Goal: Information Seeking & Learning: Learn about a topic

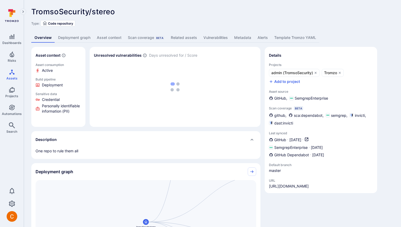
click at [78, 33] on link "Deployment graph" at bounding box center [74, 38] width 39 height 10
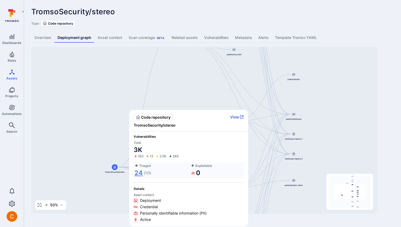
click at [142, 173] on link "24" at bounding box center [138, 173] width 8 height 8
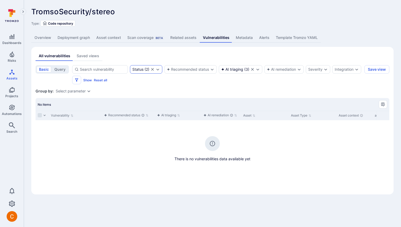
click at [152, 70] on icon "Clear selection" at bounding box center [152, 69] width 3 height 3
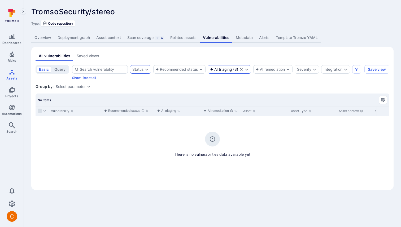
click at [225, 67] on div "AI triaging ( 3 )" at bounding box center [229, 69] width 43 height 8
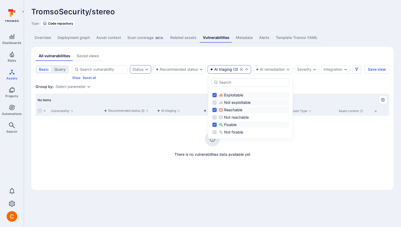
click at [232, 101] on div "Not exploitable" at bounding box center [253, 102] width 69 height 5
click at [230, 116] on div "Not reachable" at bounding box center [253, 117] width 69 height 5
click at [227, 130] on div "Not fixable" at bounding box center [253, 132] width 69 height 5
click at [141, 81] on section "basic query Status Recommended status AI triaging ( 3 ) AI remediation Severity…" at bounding box center [213, 125] width 354 height 121
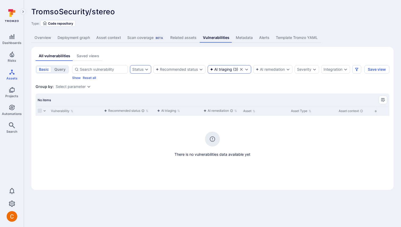
click at [227, 69] on div "AI triaging" at bounding box center [221, 69] width 22 height 4
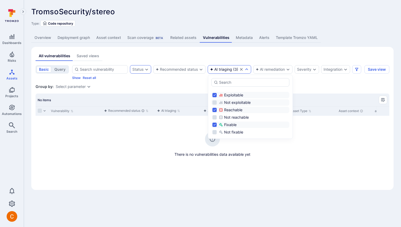
click at [224, 101] on div "Not exploitable" at bounding box center [253, 102] width 69 height 5
click at [227, 116] on div "Not reachable" at bounding box center [253, 117] width 69 height 5
click at [228, 132] on div "Not fixable" at bounding box center [253, 132] width 69 height 5
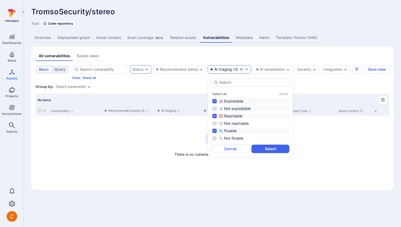
click at [237, 108] on div "Not exploitable" at bounding box center [253, 108] width 69 height 5
click at [234, 122] on div "Not reachable" at bounding box center [253, 123] width 69 height 5
click at [227, 139] on div "Not fixable" at bounding box center [253, 138] width 69 height 5
click at [281, 146] on button "Select" at bounding box center [270, 149] width 38 height 8
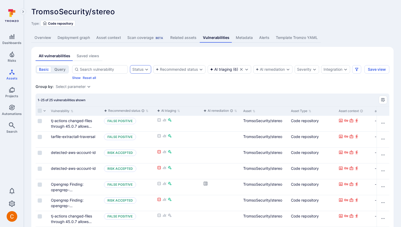
click at [142, 68] on div "Status" at bounding box center [137, 69] width 11 height 4
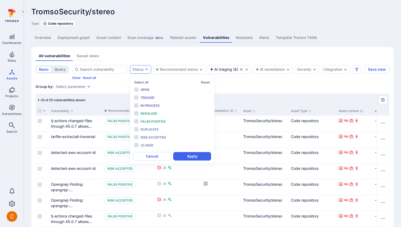
scroll to position [4, 0]
click at [146, 91] on span "Open" at bounding box center [145, 90] width 9 height 4
click at [146, 99] on span "Triaged" at bounding box center [148, 98] width 14 height 4
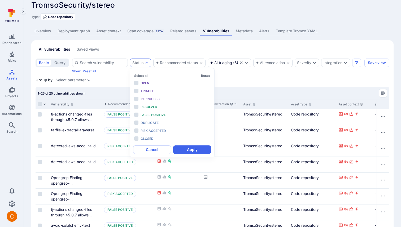
scroll to position [7, 0]
click at [156, 80] on div "Open" at bounding box center [163, 83] width 44 height 6
click at [154, 88] on div "Triaged" at bounding box center [163, 91] width 44 height 6
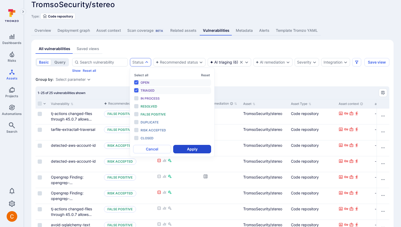
click at [192, 150] on button "Apply" at bounding box center [192, 149] width 38 height 8
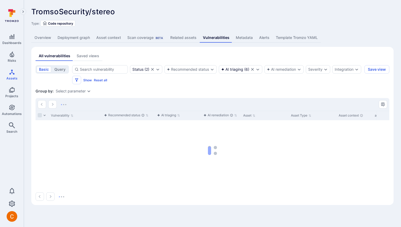
click at [127, 87] on section "basic query Status ( 2 ) Recommended status AI triaging ( 6 ) AI remediation Se…" at bounding box center [213, 133] width 354 height 136
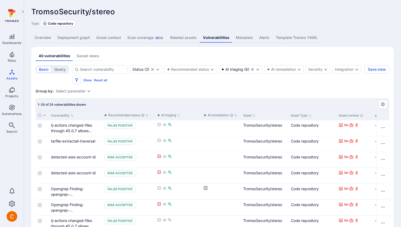
click at [233, 71] on div "AI triaging" at bounding box center [232, 69] width 22 height 4
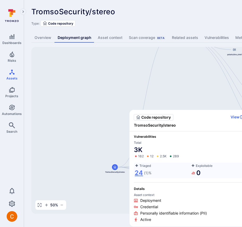
click at [138, 171] on link "24" at bounding box center [138, 173] width 8 height 8
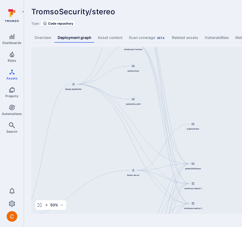
drag, startPoint x: 158, startPoint y: 131, endPoint x: 28, endPoint y: 148, distance: 131.3
click at [27, 148] on div "TromsoSecurity/stereo ... Show more Type: Code repository Overview Deployment g…" at bounding box center [203, 110] width 358 height 221
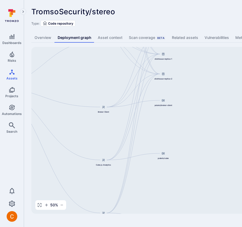
drag, startPoint x: 193, startPoint y: 168, endPoint x: 192, endPoint y: 71, distance: 96.8
click at [192, 71] on div "Django Application TromsoSecurity/stereo Broker Server Broker Client Cube.js An…" at bounding box center [204, 130] width 346 height 167
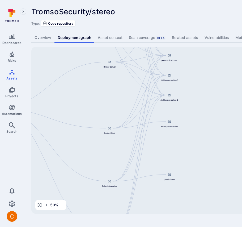
drag, startPoint x: 183, startPoint y: 105, endPoint x: 191, endPoint y: 172, distance: 67.6
click at [191, 172] on div "Django Application TromsoSecurity/stereo Broker Server Broker Client Cube.js An…" at bounding box center [204, 130] width 346 height 167
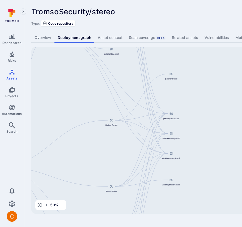
drag, startPoint x: 191, startPoint y: 83, endPoint x: 190, endPoint y: 179, distance: 96.3
click at [190, 180] on div "Django Application TromsoSecurity/stereo Broker Server Broker Client Cube.js An…" at bounding box center [204, 130] width 346 height 167
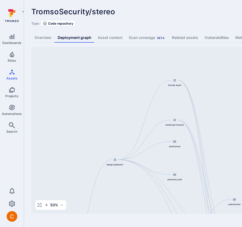
drag, startPoint x: 157, startPoint y: 84, endPoint x: 220, endPoint y: 124, distance: 75.4
click at [220, 124] on div "Django Application TromsoSecurity/stereo Broker Server Broker Client Cube.js An…" at bounding box center [204, 130] width 346 height 167
drag, startPoint x: 114, startPoint y: 184, endPoint x: 114, endPoint y: 80, distance: 104.2
click at [114, 83] on div "Django Application TromsoSecurity/stereo Broker Server Broker Client Cube.js An…" at bounding box center [204, 130] width 346 height 167
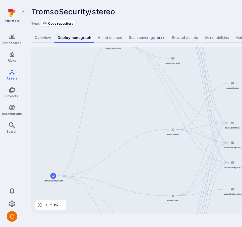
drag, startPoint x: 130, startPoint y: 139, endPoint x: 111, endPoint y: 59, distance: 82.3
click at [111, 59] on div "Django Application TromsoSecurity/stereo Broker Server Broker Client Cube.js An…" at bounding box center [204, 130] width 346 height 167
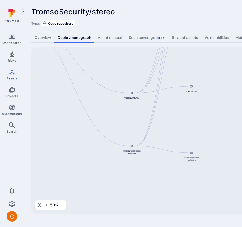
drag, startPoint x: 132, startPoint y: 147, endPoint x: 107, endPoint y: 56, distance: 94.4
click at [107, 56] on div "Django Application TromsoSecurity/stereo Broker Server Broker Client Cube.js An…" at bounding box center [204, 130] width 346 height 167
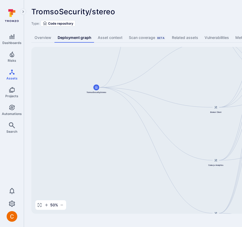
drag, startPoint x: 80, startPoint y: 93, endPoint x: 163, endPoint y: 158, distance: 105.9
click at [163, 159] on div "Django Application TromsoSecurity/stereo Broker Server Broker Client Cube.js An…" at bounding box center [204, 130] width 346 height 167
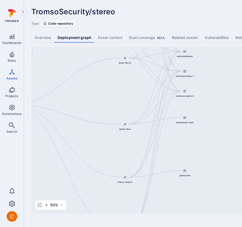
drag, startPoint x: 162, startPoint y: 154, endPoint x: 72, endPoint y: 171, distance: 91.9
click at [72, 171] on div "Django Application TromsoSecurity/stereo Broker Server Broker Client Cube.js An…" at bounding box center [204, 130] width 346 height 167
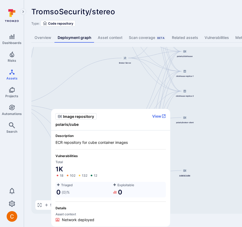
click at [184, 173] on div at bounding box center [185, 171] width 6 height 6
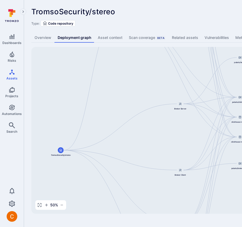
drag, startPoint x: 132, startPoint y: 84, endPoint x: 188, endPoint y: 129, distance: 70.9
click at [188, 129] on div "Django Application TromsoSecurity/stereo Broker Server Broker Client Cube.js An…" at bounding box center [204, 130] width 346 height 167
click at [13, 73] on icon "Assets" at bounding box center [11, 71] width 5 height 5
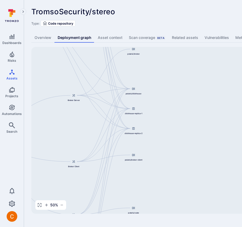
drag, startPoint x: 195, startPoint y: 152, endPoint x: 89, endPoint y: 145, distance: 106.6
click at [89, 145] on div "Django Application TromsoSecurity/stereo Broker Server Broker Client Cube.js An…" at bounding box center [204, 130] width 346 height 167
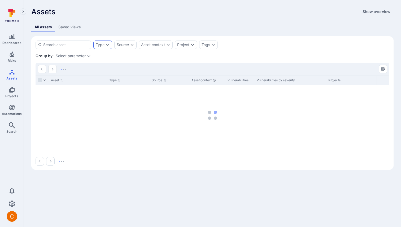
click at [107, 41] on div "Type" at bounding box center [102, 45] width 19 height 8
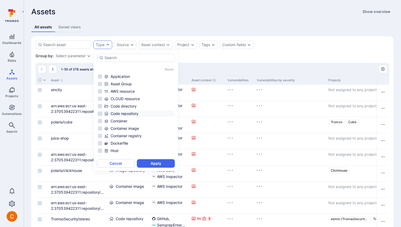
click at [128, 114] on div "Code repository" at bounding box center [138, 113] width 69 height 5
click at [146, 112] on div "Reset Application Asset Group AWS resource CLOUD resource Code directory Code r…" at bounding box center [136, 111] width 78 height 114
click at [146, 112] on div "Code repository" at bounding box center [138, 113] width 69 height 5
click at [115, 112] on div "Code repository" at bounding box center [138, 113] width 69 height 5
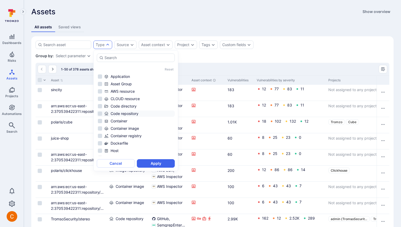
click at [101, 111] on li "Code repository" at bounding box center [136, 114] width 78 height 6
click at [153, 162] on button "Apply" at bounding box center [156, 163] width 38 height 8
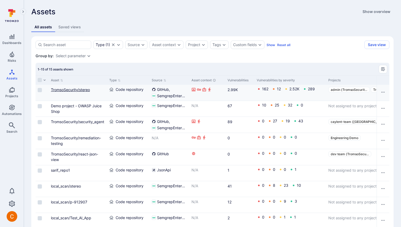
click at [63, 91] on link "TromsoSecurity/stereo" at bounding box center [70, 90] width 39 height 5
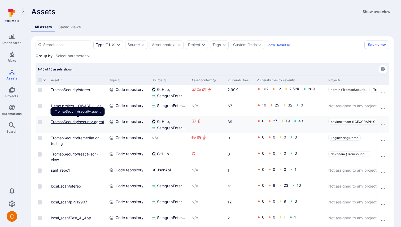
click at [69, 121] on link "TromsoSecurity/security_agent" at bounding box center [77, 122] width 53 height 5
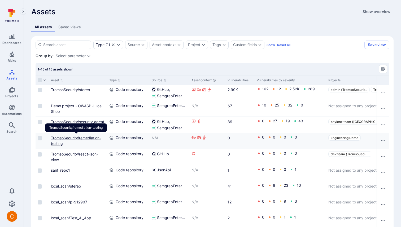
click at [65, 140] on link "TromsoSecurity/remediation-testing" at bounding box center [76, 141] width 50 height 10
